Goal: Check status: Check status

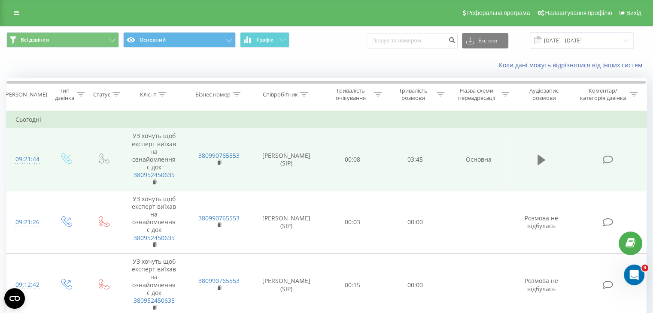
click at [542, 159] on icon at bounding box center [541, 160] width 8 height 10
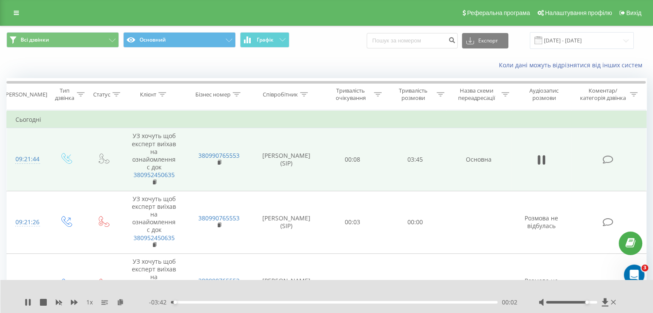
drag, startPoint x: 572, startPoint y: 302, endPoint x: 586, endPoint y: 303, distance: 14.3
click at [586, 303] on div "Accessibility label" at bounding box center [586, 302] width 3 height 3
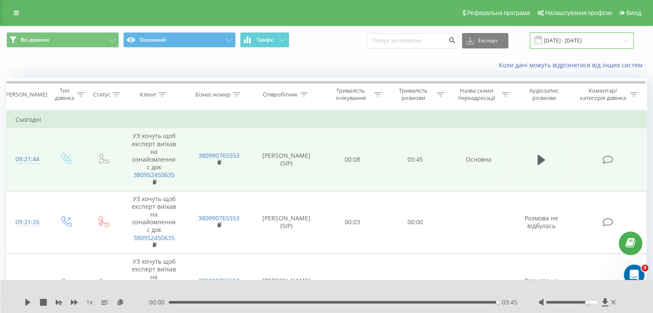
click at [570, 42] on input "[DATE] - [DATE]" at bounding box center [581, 40] width 104 height 17
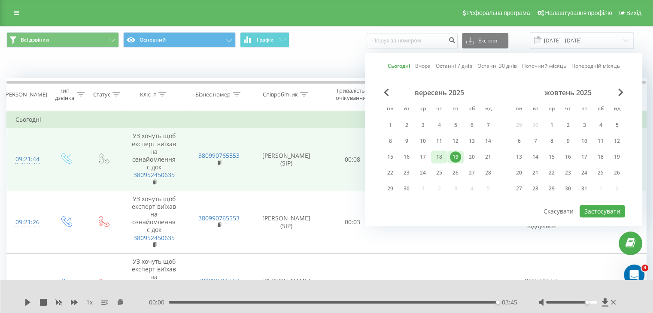
click at [439, 151] on div "18" at bounding box center [438, 156] width 11 height 11
click at [608, 208] on button "Застосувати" at bounding box center [601, 211] width 45 height 12
type input "[DATE] - [DATE]"
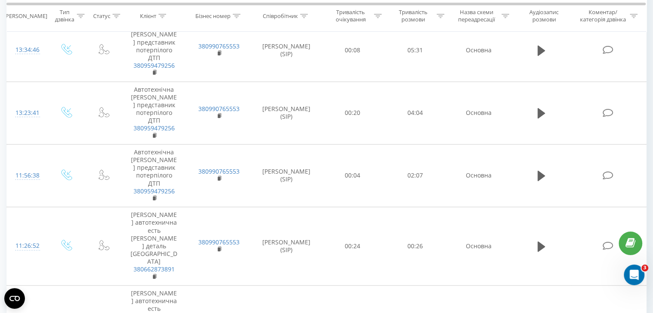
scroll to position [729, 0]
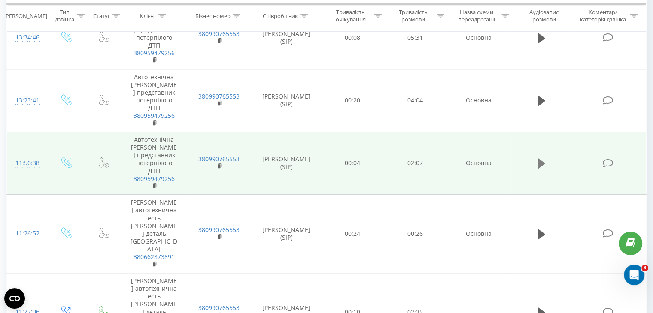
click at [536, 159] on button at bounding box center [541, 163] width 13 height 13
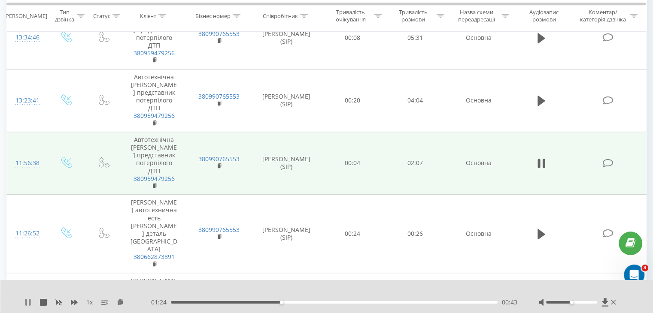
click at [27, 301] on icon at bounding box center [27, 302] width 7 height 7
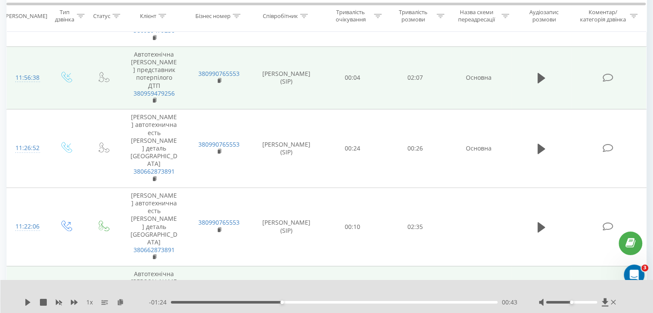
scroll to position [815, 0]
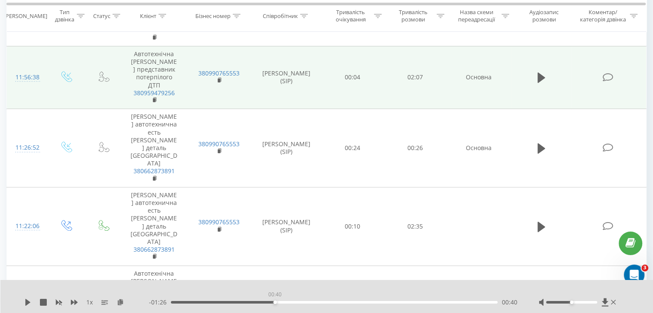
click at [275, 302] on div "00:40" at bounding box center [334, 302] width 326 height 3
click at [26, 302] on icon at bounding box center [27, 302] width 5 height 7
click at [250, 302] on div "00:31" at bounding box center [334, 302] width 326 height 3
click at [544, 75] on button at bounding box center [541, 77] width 13 height 13
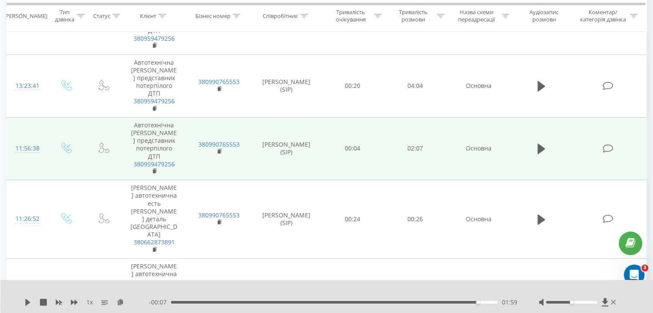
scroll to position [729, 0]
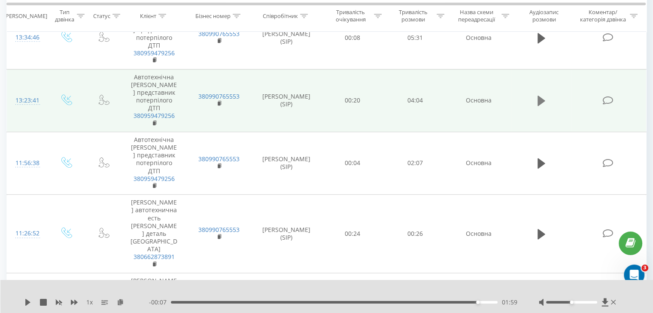
click at [541, 100] on icon at bounding box center [541, 101] width 8 height 10
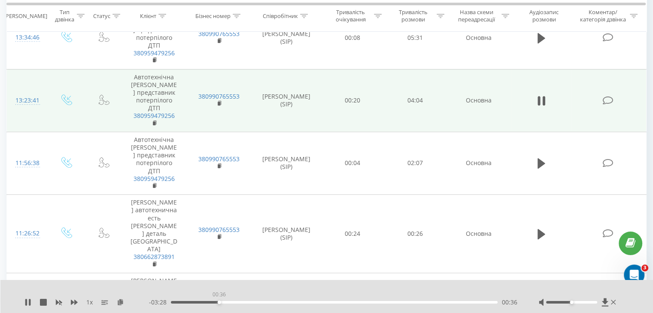
click at [219, 301] on div "00:36" at bounding box center [334, 302] width 326 height 3
click at [307, 302] on div "01:41" at bounding box center [334, 302] width 326 height 3
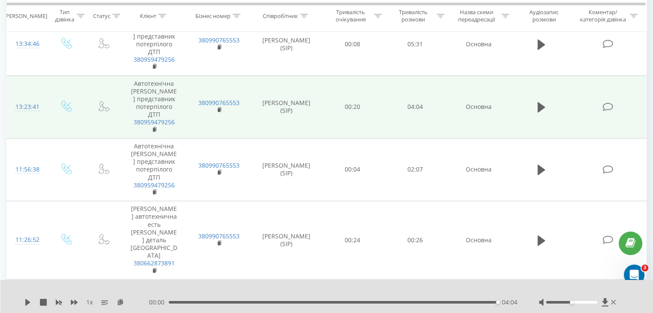
scroll to position [686, 0]
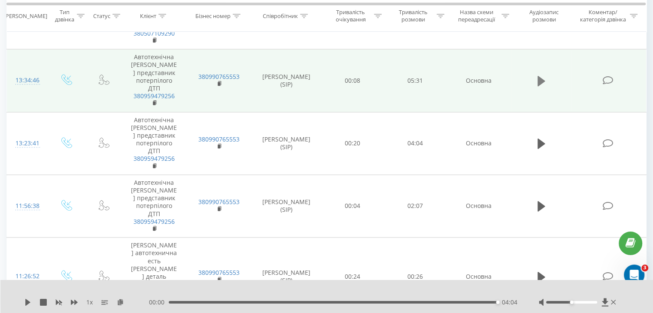
click at [539, 79] on icon at bounding box center [541, 81] width 8 height 10
